Goal: Check status: Check status

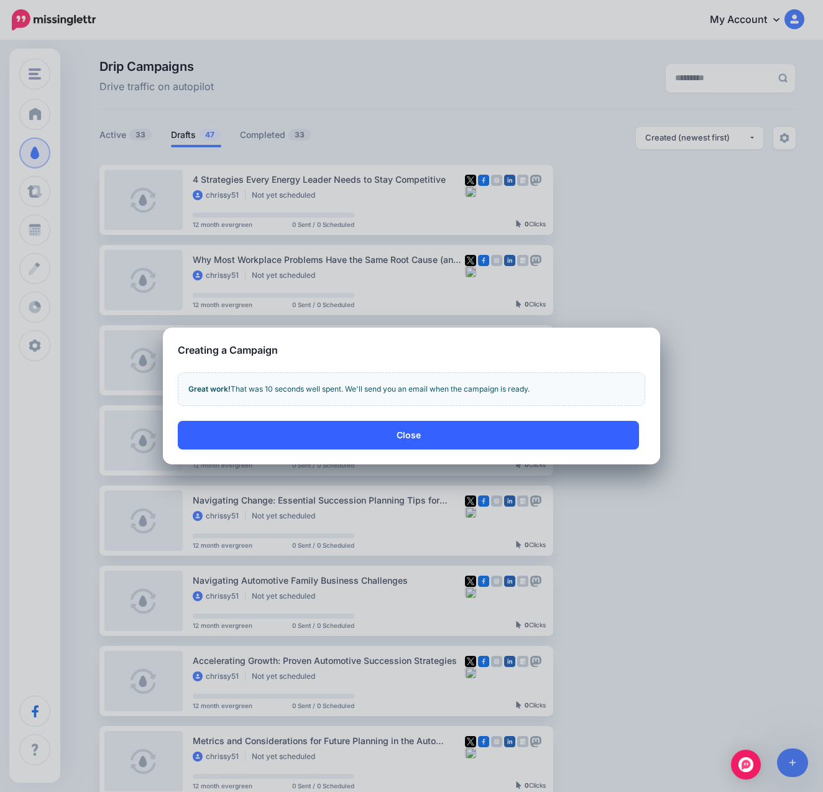
click at [407, 439] on button "Close" at bounding box center [408, 435] width 461 height 29
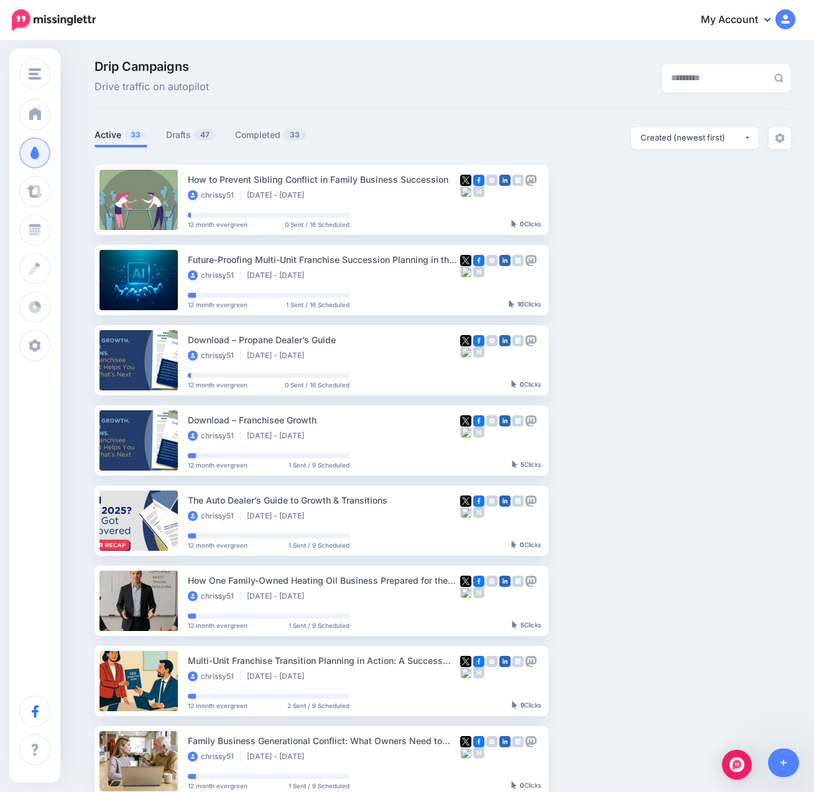
click at [585, 155] on div at bounding box center [443, 157] width 697 height 16
click at [524, 78] on div "Drip Campaigns Drive traffic on autopilot" at bounding box center [323, 77] width 477 height 35
drag, startPoint x: 713, startPoint y: 332, endPoint x: 253, endPoint y: 128, distance: 503.8
click at [253, 128] on div "Drip Campaigns Drive traffic on autopilot Active 33 47" at bounding box center [442, 538] width 715 height 957
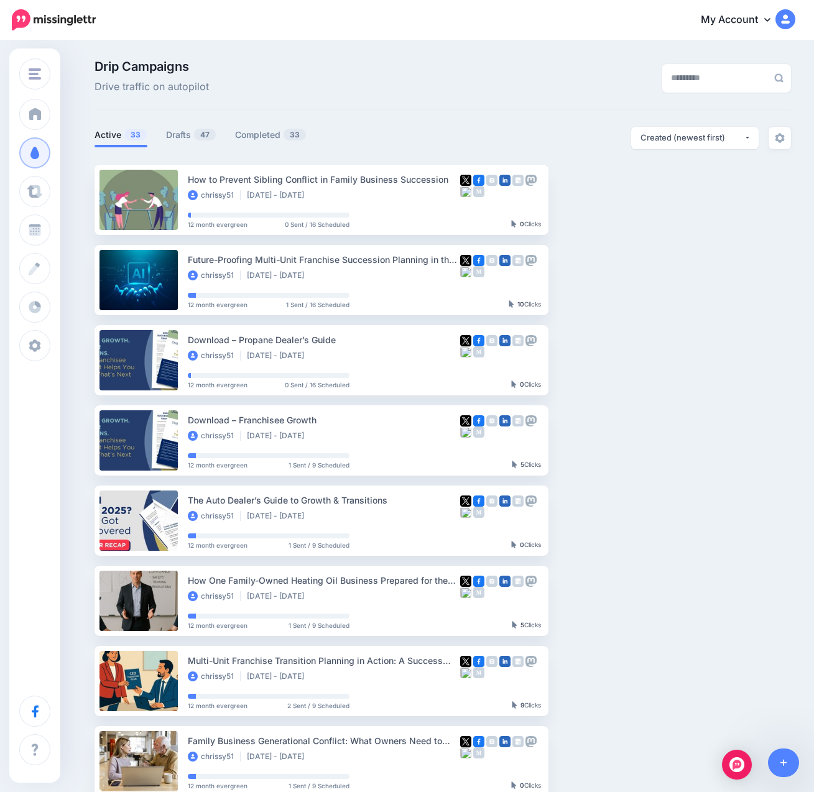
drag, startPoint x: 253, startPoint y: 128, endPoint x: 384, endPoint y: 80, distance: 139.7
click at [384, 80] on div "Drip Campaigns Drive traffic on autopilot" at bounding box center [323, 77] width 477 height 35
drag, startPoint x: 312, startPoint y: 101, endPoint x: 437, endPoint y: 402, distance: 326.0
click at [437, 402] on div "Drip Campaigns Drive traffic on autopilot Active 33 47" at bounding box center [442, 538] width 715 height 957
drag, startPoint x: 437, startPoint y: 402, endPoint x: 723, endPoint y: 364, distance: 288.7
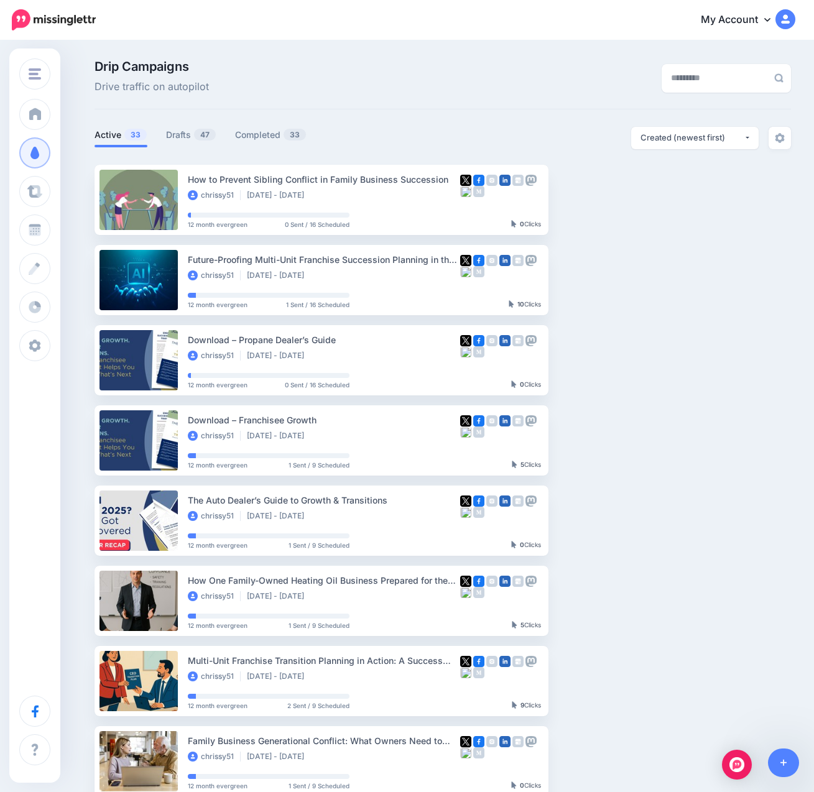
click at [723, 364] on ul "How to Prevent Sibling Conflict in Family Business Succession chrissy51 Oct 17 …" at bounding box center [443, 561] width 697 height 792
click at [247, 67] on div "Drip Campaigns Drive traffic on autopilot" at bounding box center [323, 77] width 477 height 35
